Goal: Task Accomplishment & Management: Manage account settings

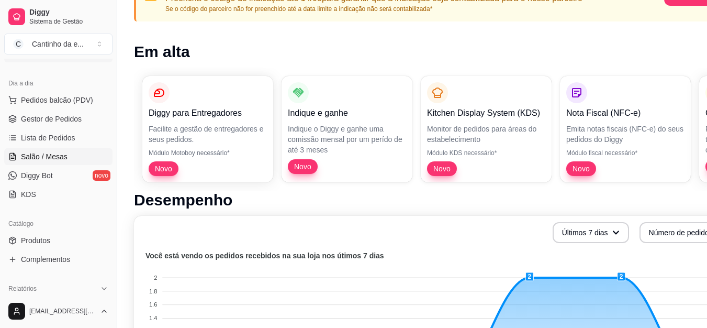
scroll to position [105, 0]
click at [65, 235] on link "Produtos" at bounding box center [58, 238] width 108 height 17
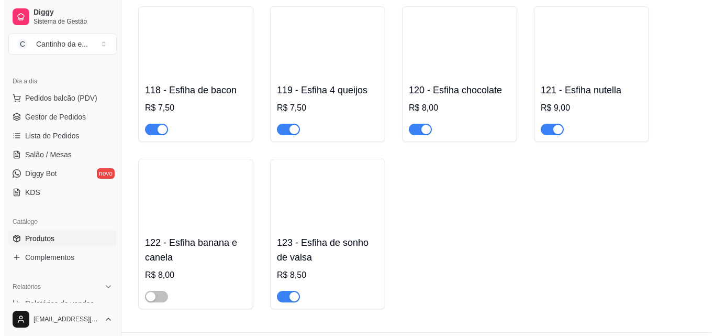
scroll to position [1031, 0]
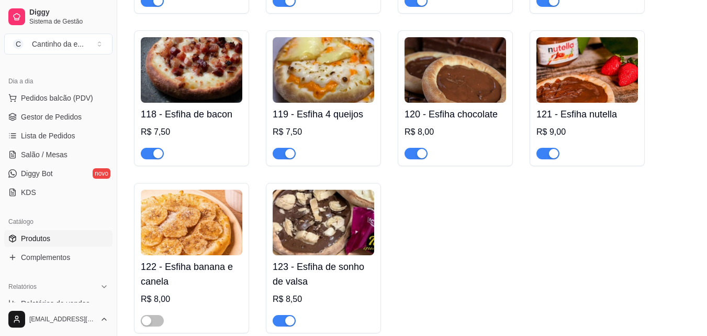
click at [449, 126] on div "120 - Esfiha chocolate R$ 8,00" at bounding box center [456, 131] width 102 height 57
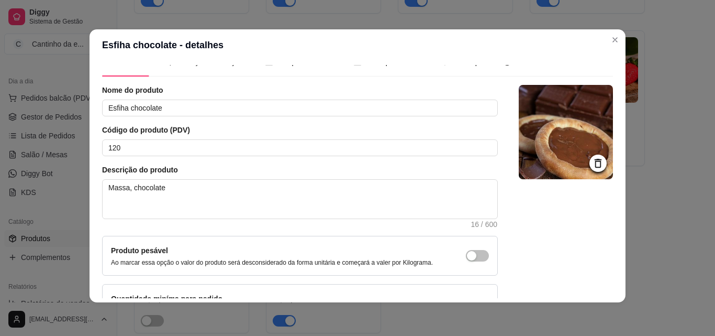
scroll to position [0, 0]
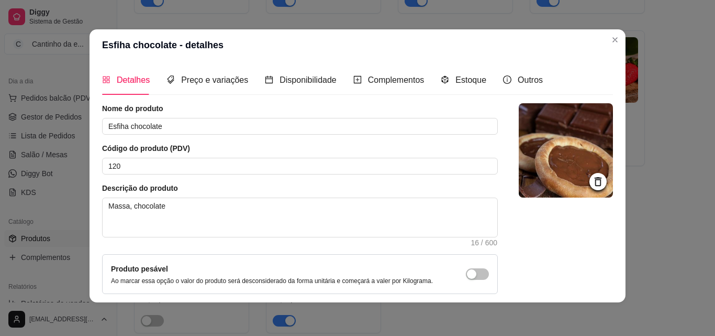
click at [244, 81] on div "Detalhes Preço e variações Disponibilidade Complementos Estoque Outros" at bounding box center [322, 80] width 441 height 30
click at [231, 83] on span "Preço e variações" at bounding box center [214, 79] width 67 height 9
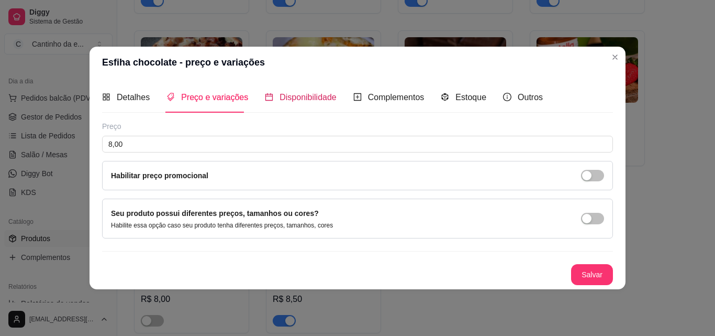
click at [274, 92] on div "Disponibilidade" at bounding box center [301, 97] width 72 height 13
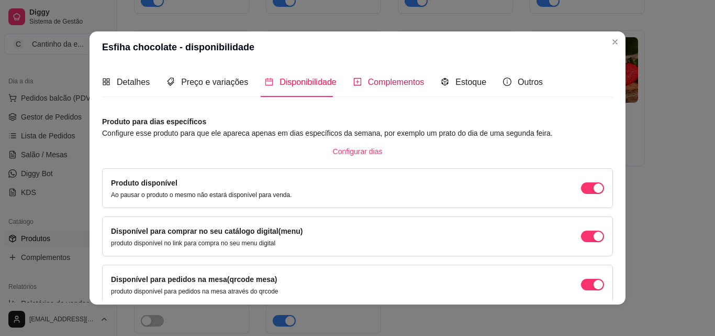
click at [368, 83] on span "Complementos" at bounding box center [396, 81] width 57 height 9
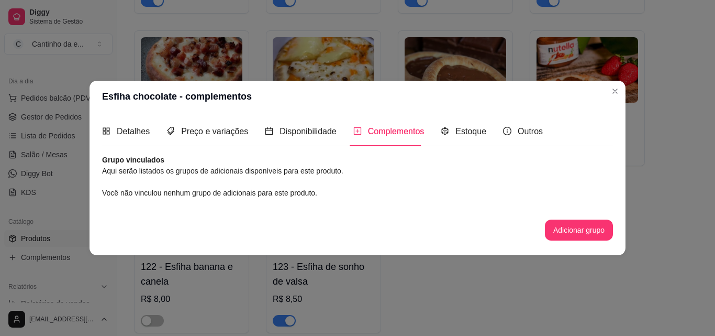
click at [300, 167] on article "Aqui serão listados os grupos de adicionais disponíveis para este produto." at bounding box center [357, 171] width 511 height 12
click at [222, 172] on article "Aqui serão listados os grupos de adicionais disponíveis para este produto." at bounding box center [357, 171] width 511 height 12
click at [564, 232] on button "Adicionar grupo" at bounding box center [579, 230] width 66 height 20
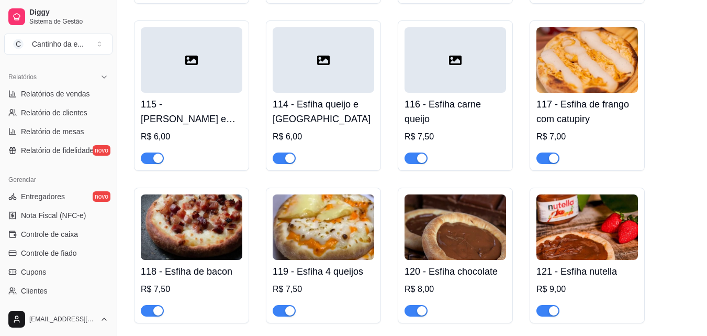
scroll to position [262, 0]
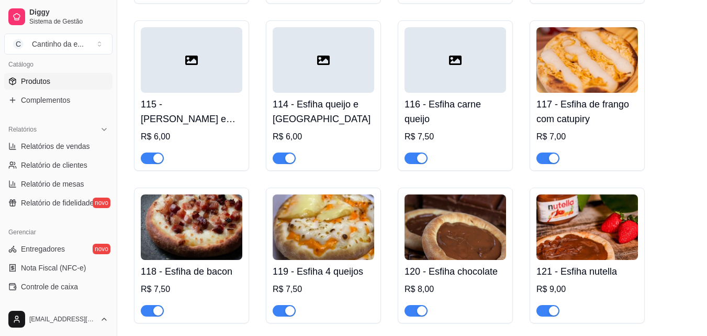
click at [32, 80] on span "Produtos" at bounding box center [35, 81] width 29 height 10
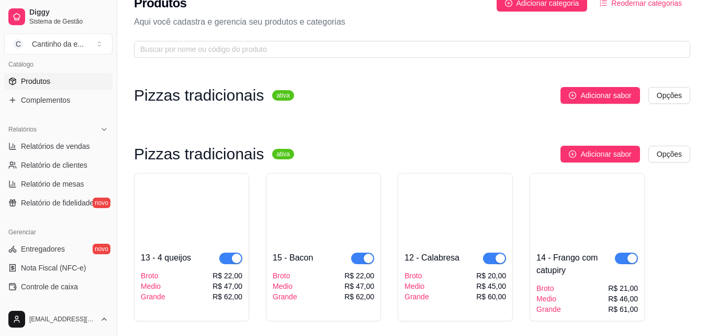
scroll to position [0, 0]
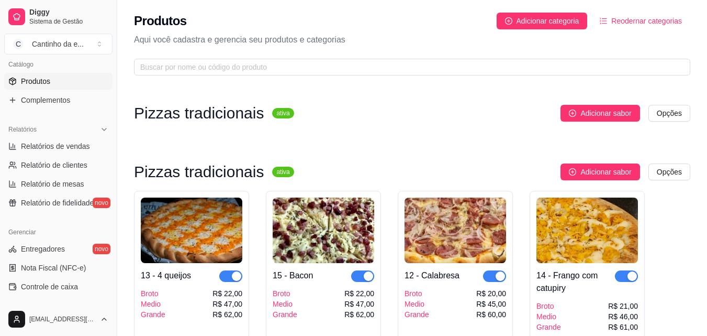
click at [620, 14] on button "Reodernar categorias" at bounding box center [641, 21] width 99 height 17
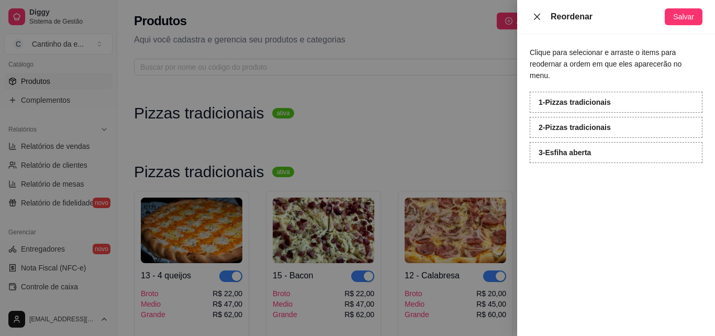
click at [621, 19] on div "Reordenar" at bounding box center [597, 16] width 135 height 13
click at [562, 98] on strong "1 - Pizzas tradicionais" at bounding box center [575, 102] width 72 height 8
click at [333, 187] on div at bounding box center [357, 168] width 715 height 336
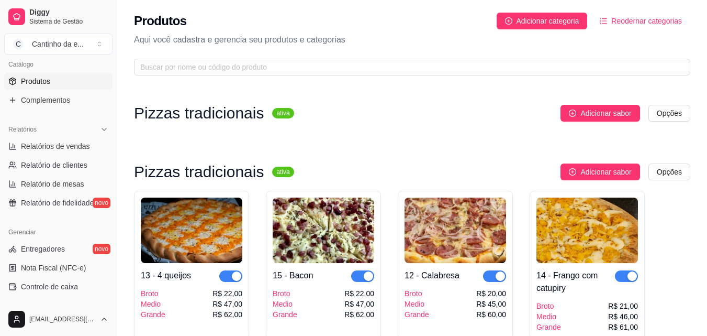
click at [638, 21] on span "Reodernar categorias" at bounding box center [646, 21] width 71 height 12
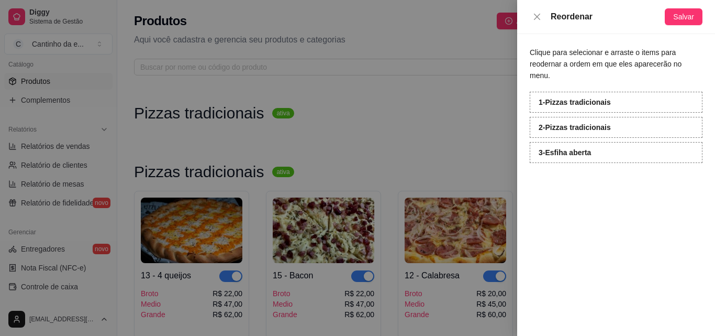
click at [654, 92] on div "1 - Pizzas tradicionais" at bounding box center [616, 102] width 173 height 21
click at [564, 98] on strong "1 - Pizzas tradicionais" at bounding box center [575, 102] width 72 height 8
click at [170, 114] on div at bounding box center [357, 168] width 715 height 336
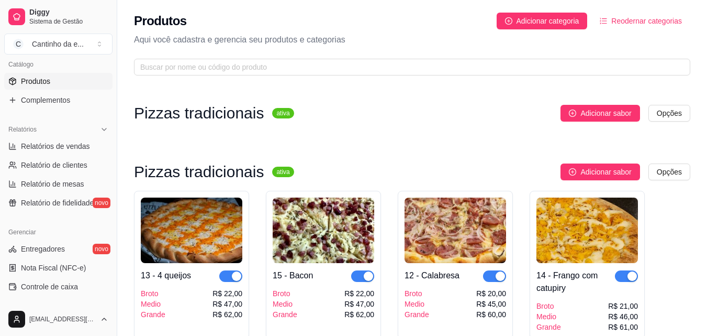
click at [170, 114] on h3 "Pizzas tradicionais" at bounding box center [199, 113] width 130 height 13
click at [674, 115] on html "Diggy Sistema de Gestão C Cantinho da e ... Loja fechada Período gratuito até 0…" at bounding box center [353, 168] width 707 height 336
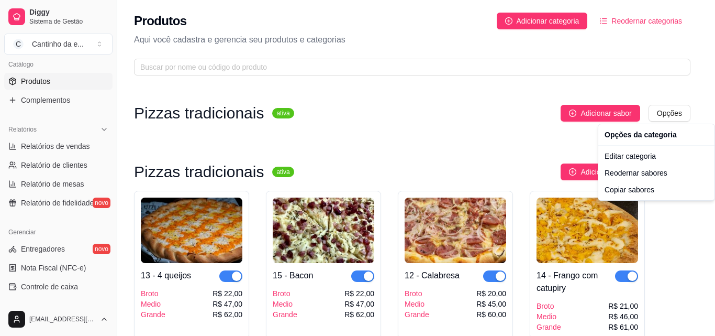
click at [416, 43] on html "Diggy Sistema de Gestão C Cantinho da e ... Loja fechada Período gratuito até 0…" at bounding box center [357, 168] width 715 height 336
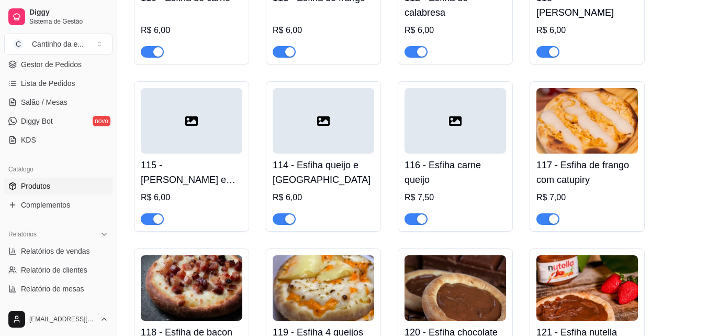
scroll to position [815, 0]
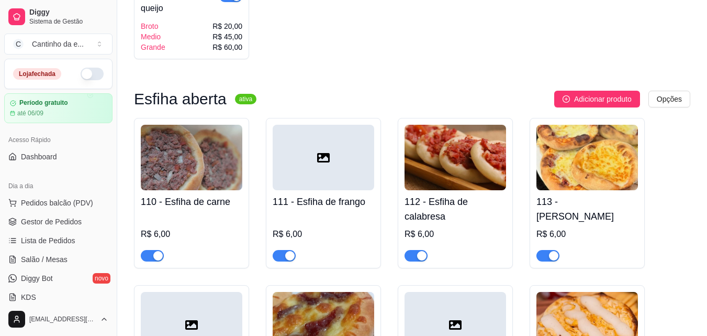
scroll to position [576, 0]
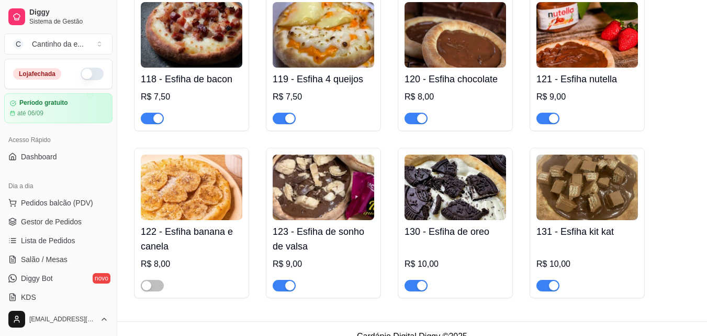
scroll to position [1024, 0]
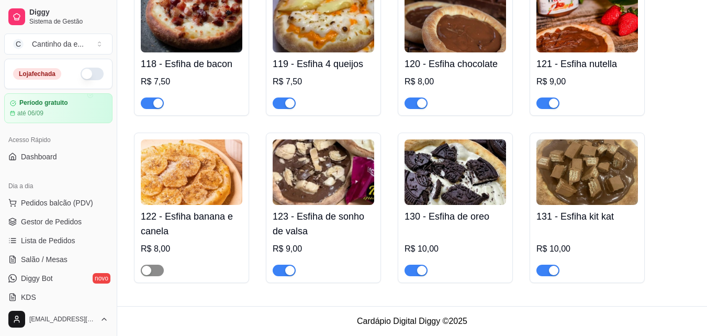
click at [152, 271] on button "button" at bounding box center [152, 270] width 23 height 12
